Goal: Navigation & Orientation: Find specific page/section

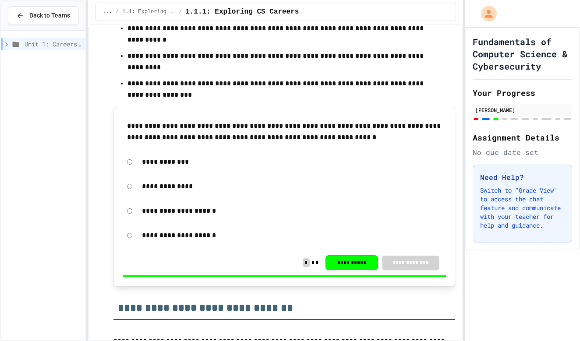
scroll to position [683, 0]
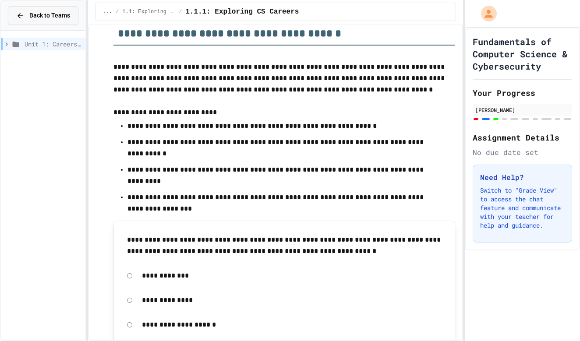
click at [33, 13] on span "Back to Teams" at bounding box center [49, 15] width 41 height 9
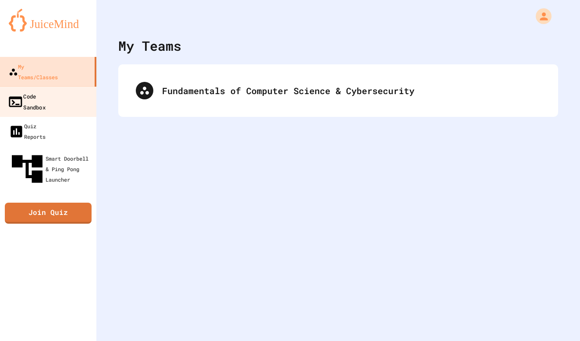
click at [46, 91] on div "Code Sandbox" at bounding box center [26, 101] width 38 height 21
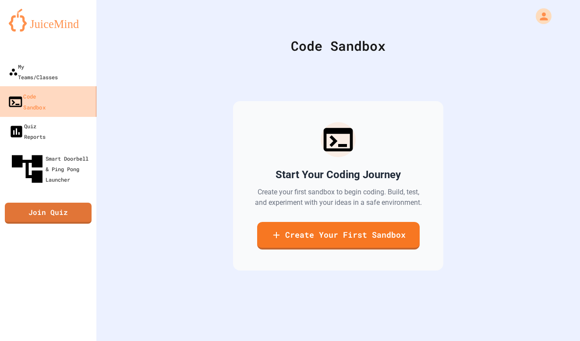
click at [56, 86] on link "Code Sandbox" at bounding box center [48, 101] width 99 height 31
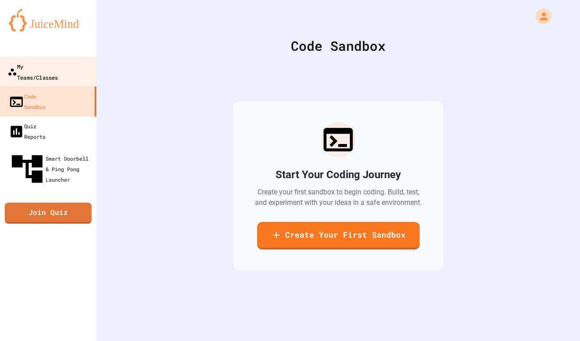
click at [58, 69] on div "My Teams/Classes" at bounding box center [32, 71] width 50 height 21
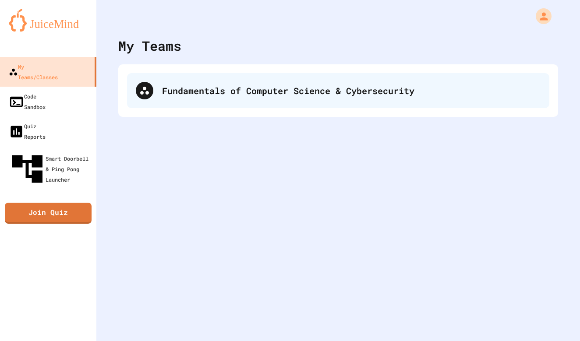
click at [180, 93] on div "Fundamentals of Computer Science & Cybersecurity" at bounding box center [351, 90] width 378 height 13
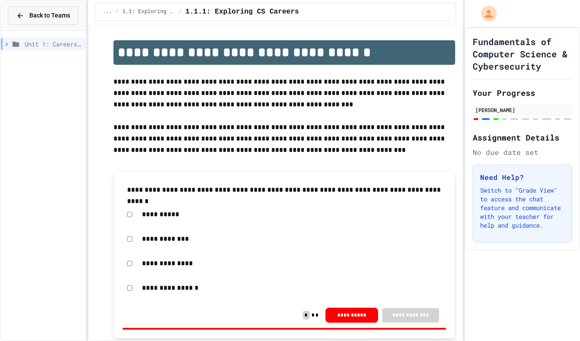
click at [22, 12] on icon at bounding box center [20, 16] width 8 height 8
